Goal: Task Accomplishment & Management: Complete application form

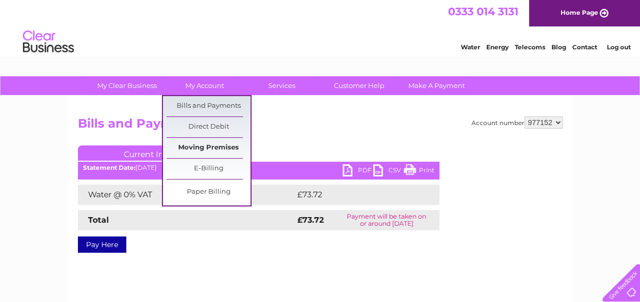
click at [208, 142] on link "Moving Premises" at bounding box center [208, 148] width 84 height 20
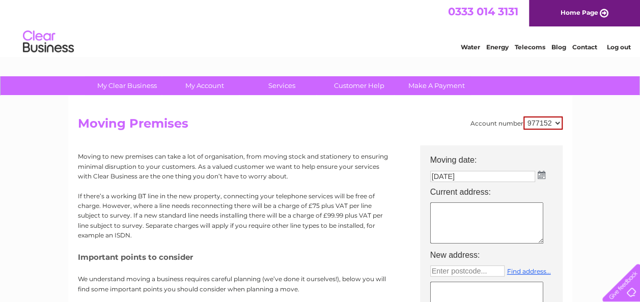
click at [541, 177] on img at bounding box center [541, 175] width 8 height 8
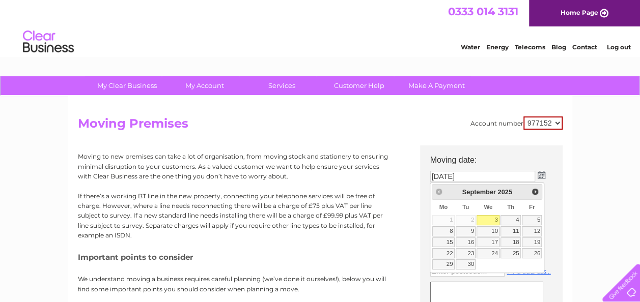
click at [453, 219] on table "Su Mo Tu We Th Fr Sa 1 2 3 4 5 6 7 8 9 10 11 12 13 14 15 16 17 18 19 20 21 22 2…" at bounding box center [486, 235] width 111 height 71
click at [491, 221] on link "3" at bounding box center [487, 220] width 23 height 10
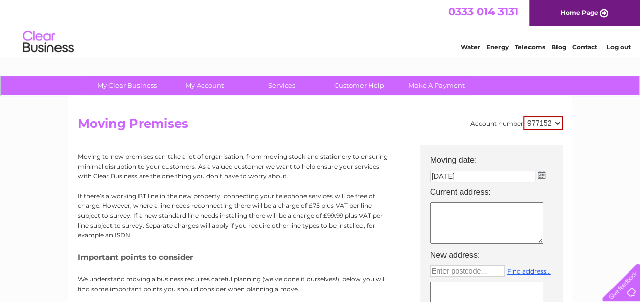
click at [445, 211] on textarea at bounding box center [486, 223] width 113 height 41
type textarea "29 castle street forfar ,angus , dd8 3ae"
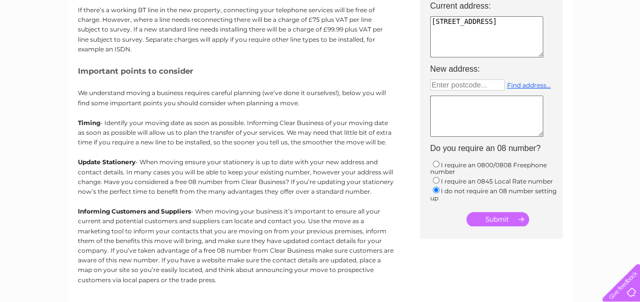
click at [460, 111] on textarea at bounding box center [486, 116] width 113 height 41
type textarea "b"
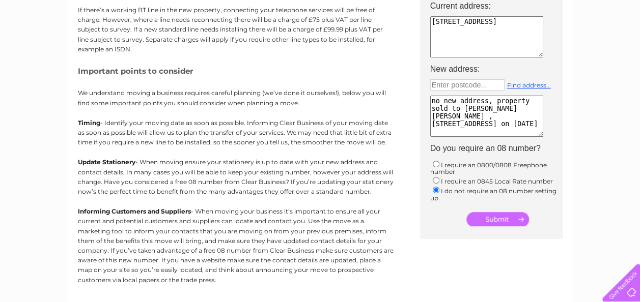
click at [443, 132] on textarea "no new address, property sold to shano othman mohammad ,58 ladywell ave, dundee…" at bounding box center [486, 116] width 113 height 41
click at [476, 131] on textarea "no new address, property sold to shano othman mohammad ,58 ladywell ave, dundee…" at bounding box center [486, 116] width 113 height 41
type textarea "no new address, property sold to shano othman mohammad ,58 ladywell ave, dundee…"
click at [489, 216] on input "submit" at bounding box center [497, 219] width 63 height 14
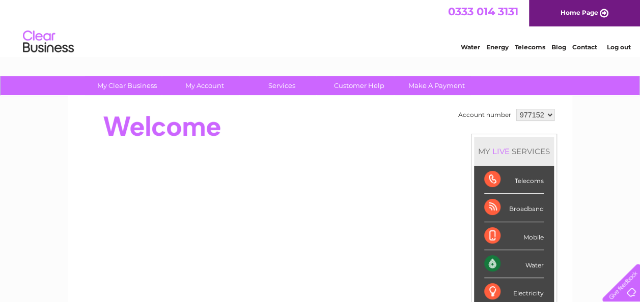
click at [348, 143] on div at bounding box center [263, 126] width 370 height 41
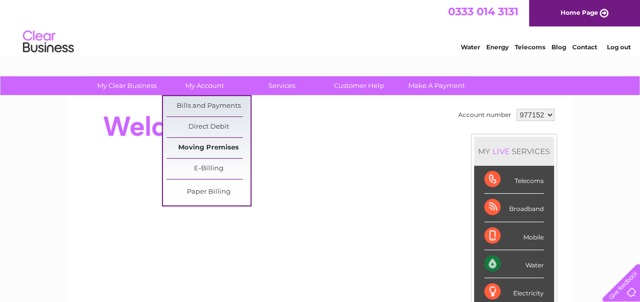
click at [205, 148] on link "Moving Premises" at bounding box center [208, 148] width 84 height 20
click at [209, 103] on link "Bills and Payments" at bounding box center [208, 106] width 84 height 20
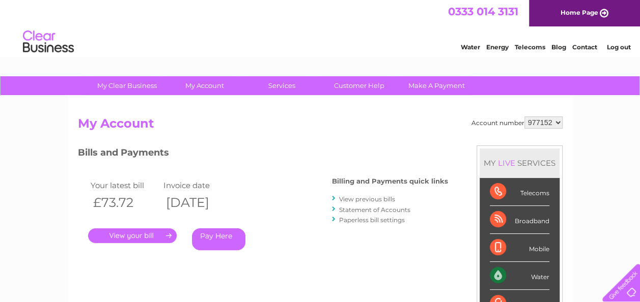
click at [146, 239] on link "." at bounding box center [132, 235] width 89 height 15
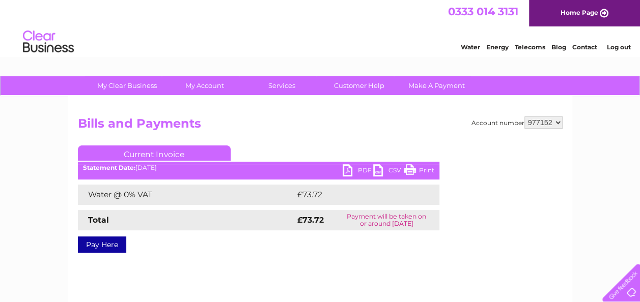
click at [355, 169] on link "PDF" at bounding box center [357, 171] width 31 height 15
click at [625, 288] on div at bounding box center [619, 281] width 42 height 42
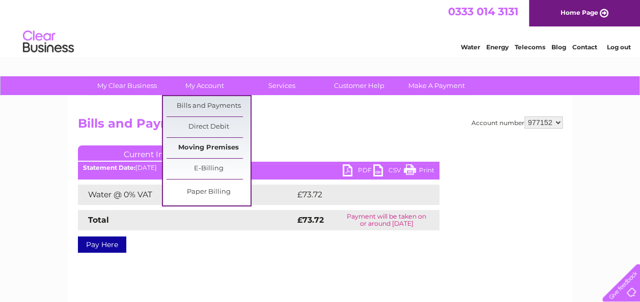
click at [206, 146] on link "Moving Premises" at bounding box center [208, 148] width 84 height 20
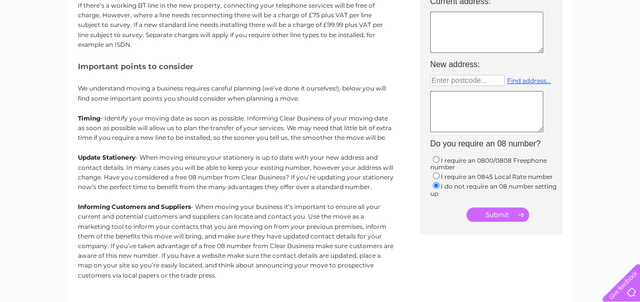
scroll to position [4, 0]
